Goal: Task Accomplishment & Management: Manage account settings

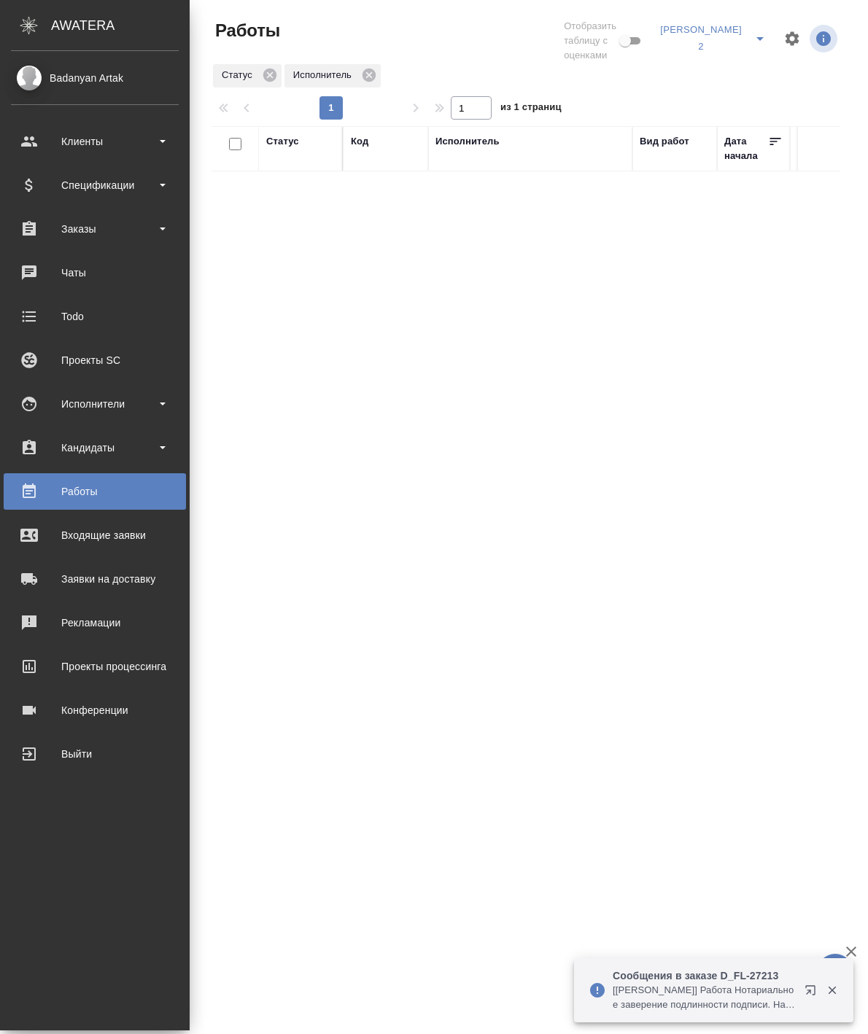
click at [69, 74] on div "Badanyan Artak" at bounding box center [95, 78] width 168 height 16
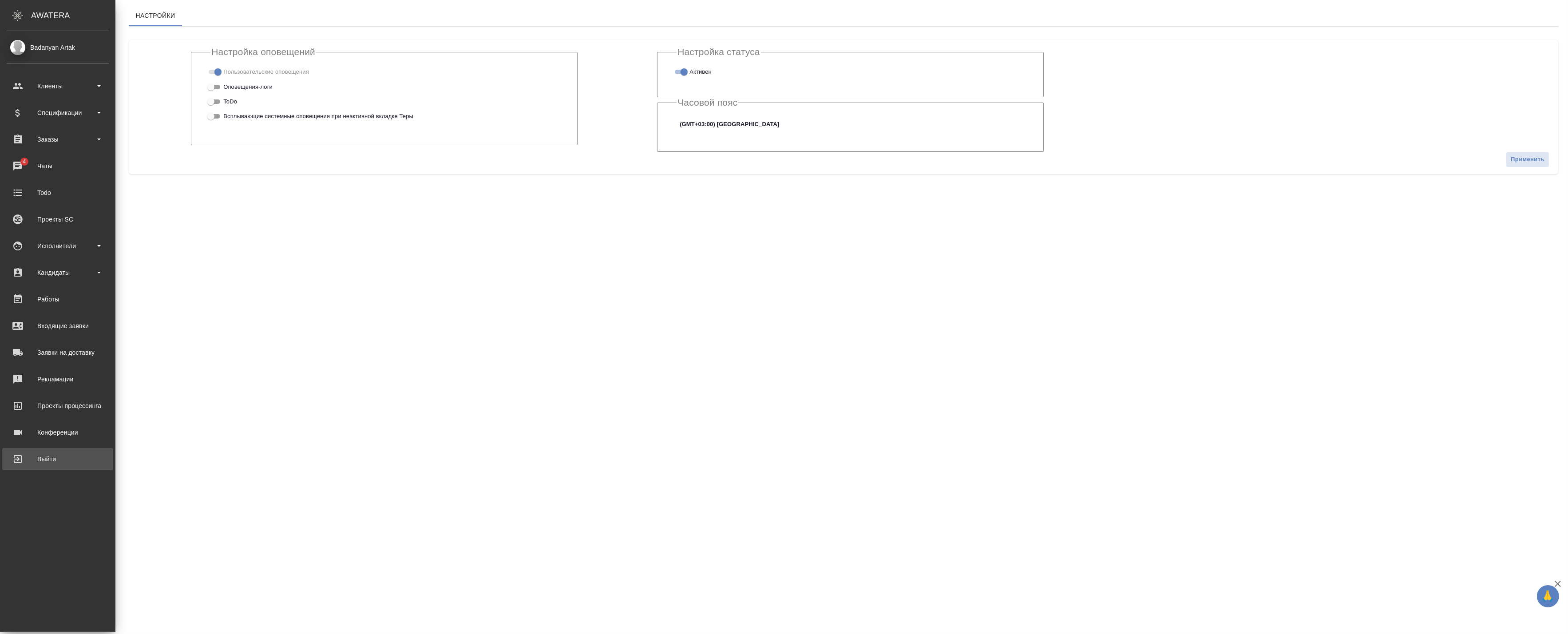
click at [24, 467] on link "Выйти" at bounding box center [58, 459] width 111 height 22
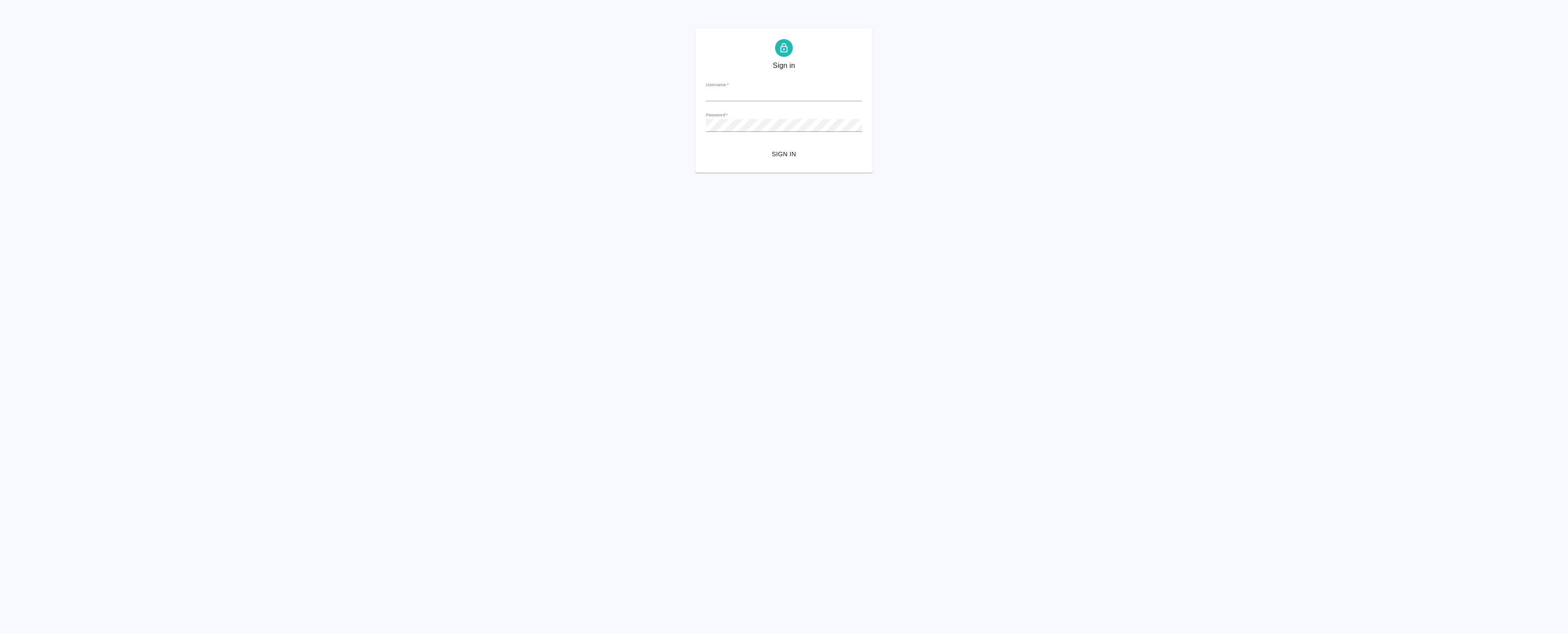
type input "[EMAIL_ADDRESS][DOMAIN_NAME]"
click at [791, 96] on input "[EMAIL_ADDRESS][DOMAIN_NAME]" at bounding box center [784, 95] width 156 height 12
click at [656, 173] on html "Sign in Username   * [EMAIL_ADDRESS][DOMAIN_NAME] Password   * urlPath   * / Si…" at bounding box center [784, 86] width 1568 height 173
click at [767, 116] on div "Password   *" at bounding box center [784, 122] width 156 height 19
